Goal: Check status: Check status

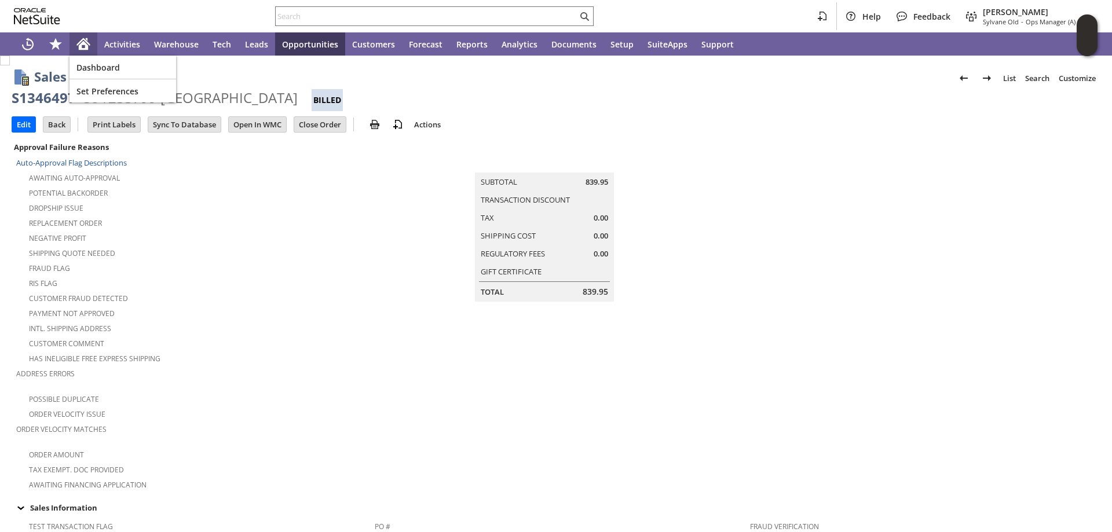
click at [83, 39] on icon "Home" at bounding box center [83, 42] width 13 height 8
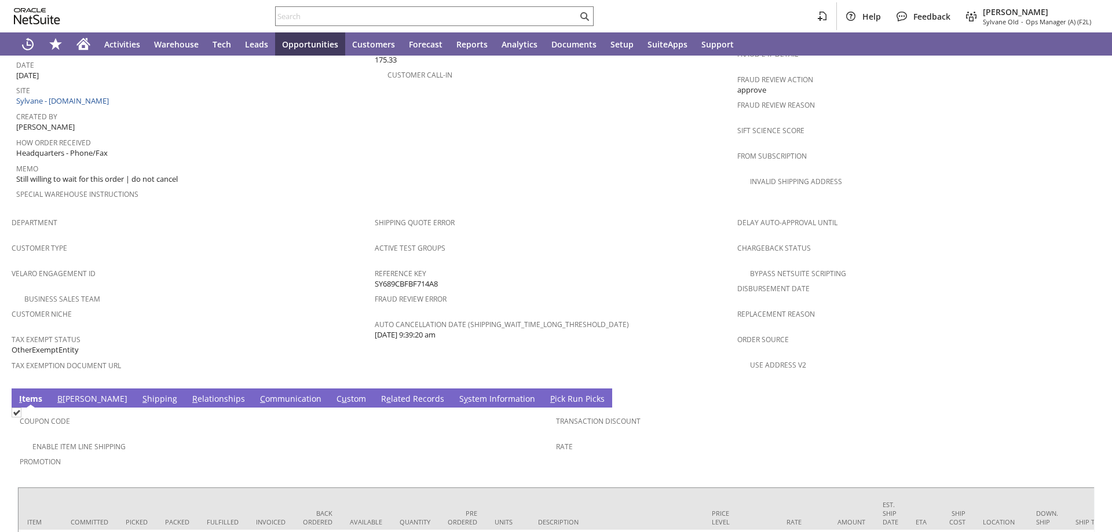
click at [140, 393] on link "S hipping" at bounding box center [160, 399] width 41 height 13
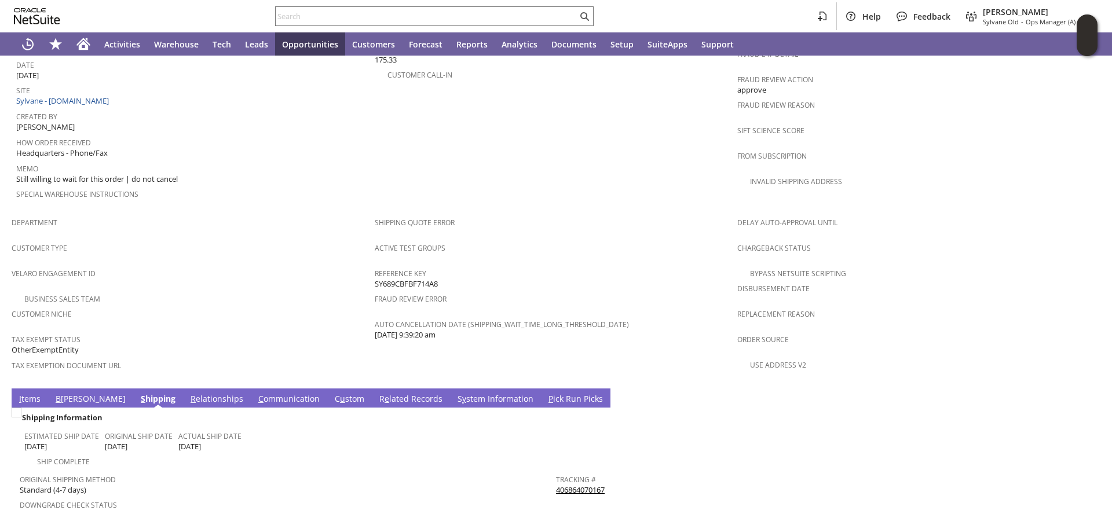
click at [587, 485] on link "406864070167" at bounding box center [580, 490] width 49 height 10
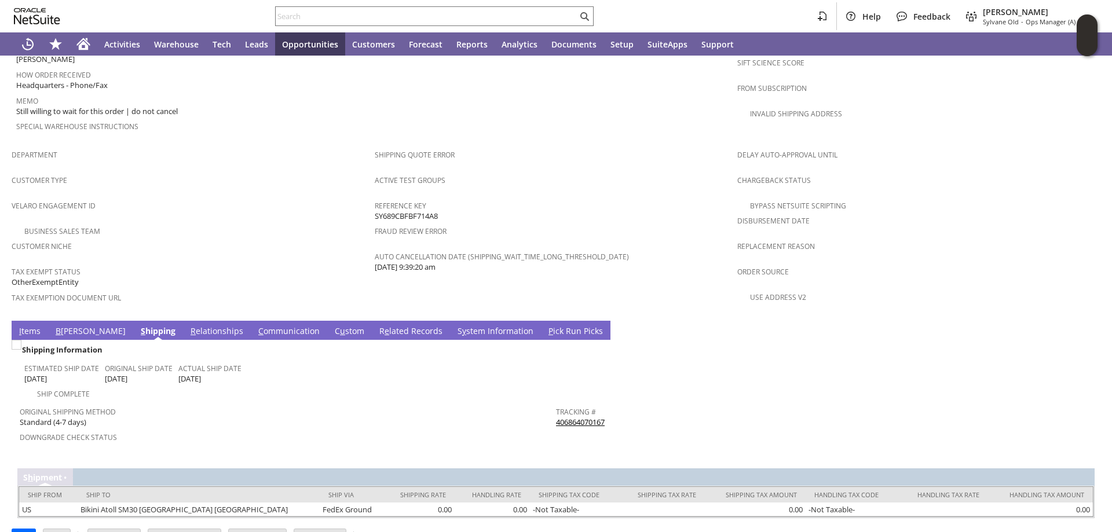
scroll to position [647, 0]
click at [78, 42] on icon "Home" at bounding box center [83, 44] width 14 height 14
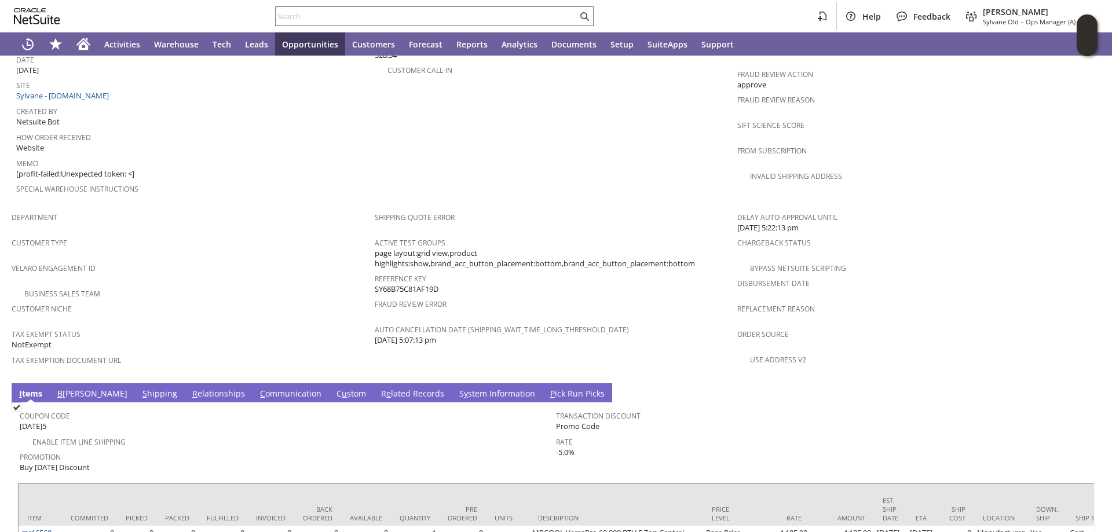
scroll to position [637, 0]
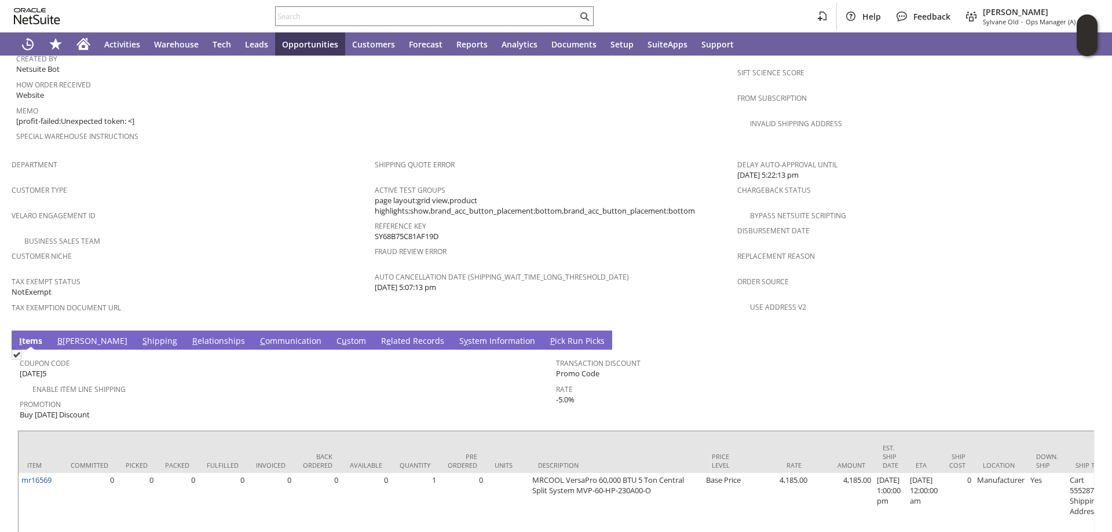
click at [140, 335] on link "S hipping" at bounding box center [160, 341] width 41 height 13
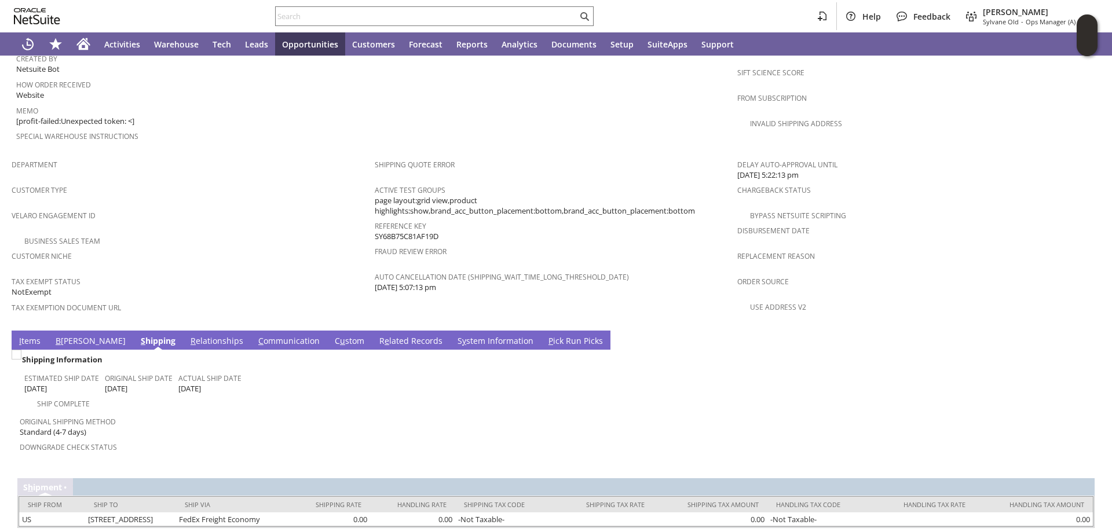
click at [30, 335] on link "I tems" at bounding box center [29, 341] width 27 height 13
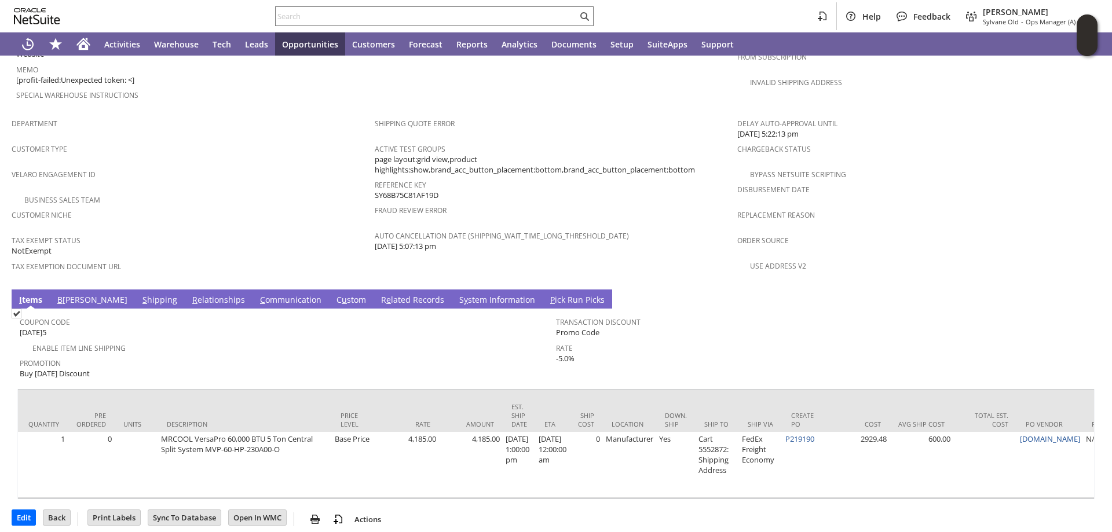
scroll to position [0, 378]
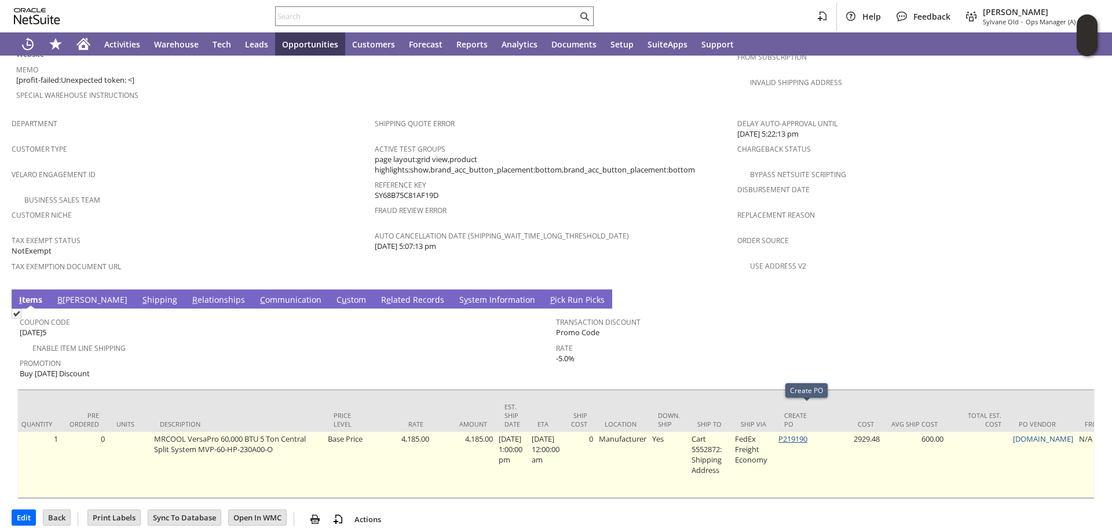
click at [804, 434] on link "P219190" at bounding box center [792, 439] width 29 height 10
